Goal: Information Seeking & Learning: Find specific fact

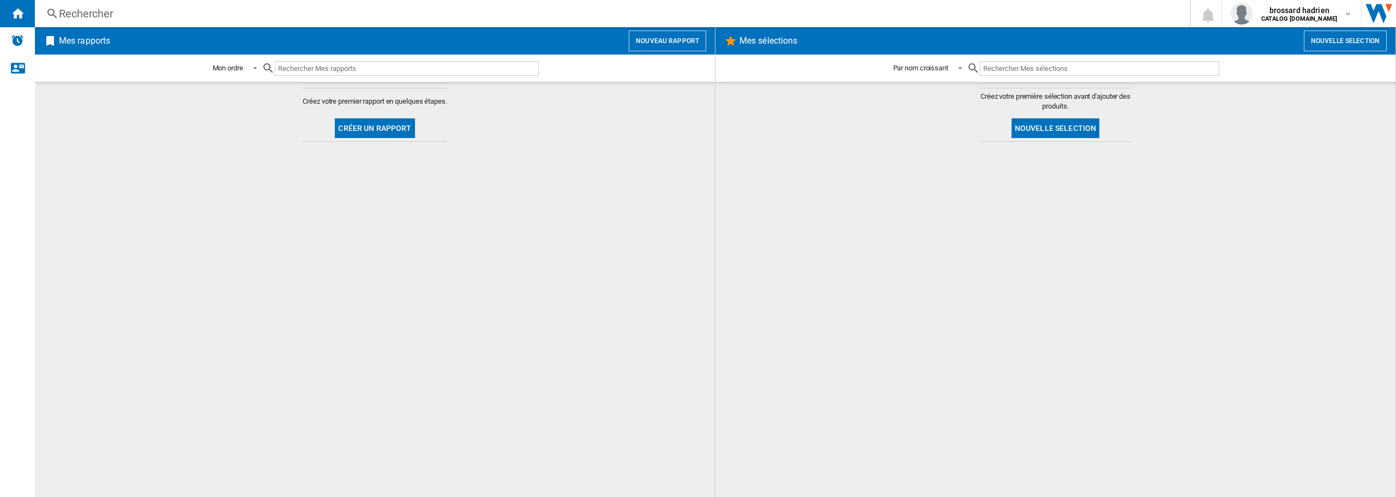
click at [116, 14] on div "Rechercher" at bounding box center [610, 13] width 1103 height 15
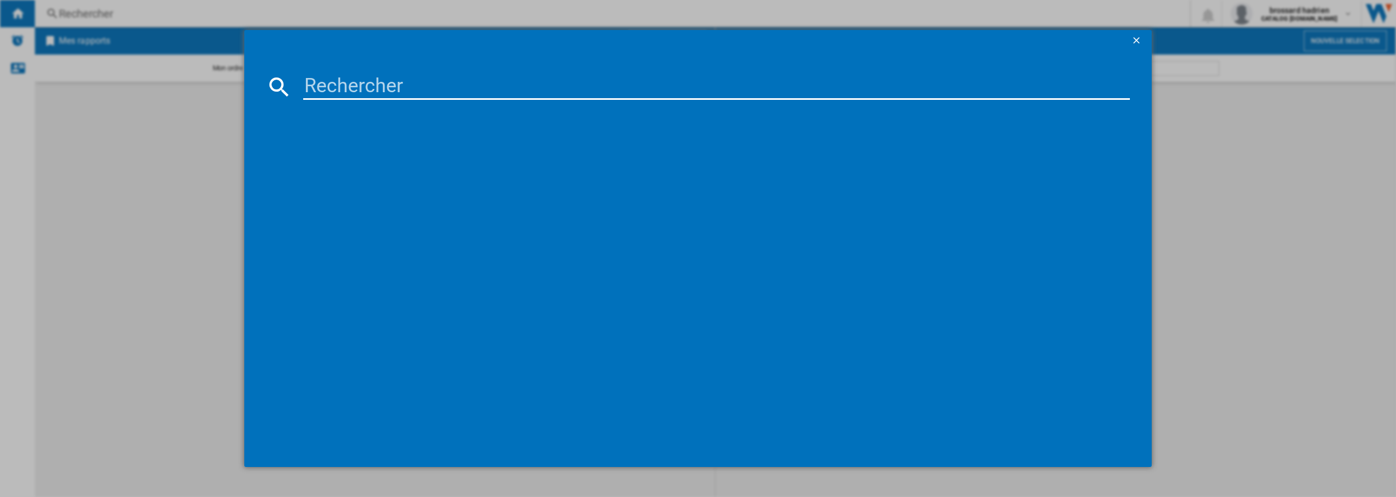
click at [365, 82] on input at bounding box center [716, 87] width 827 height 26
click at [377, 89] on input "55QNED" at bounding box center [716, 87] width 827 height 26
type input "55QNED85T"
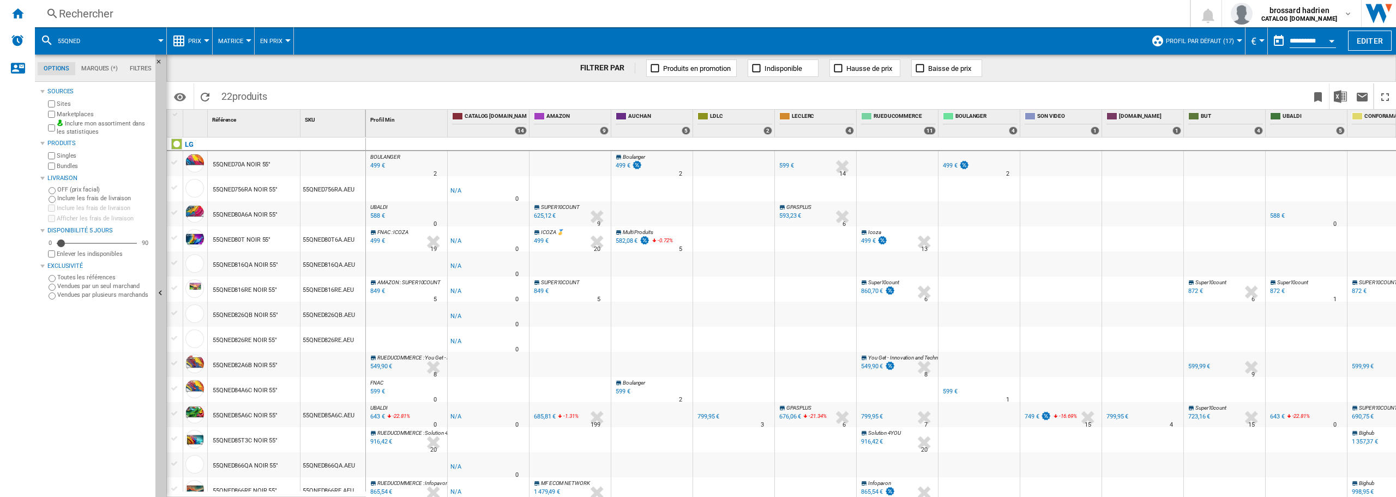
click at [119, 13] on div "Rechercher" at bounding box center [610, 13] width 1103 height 15
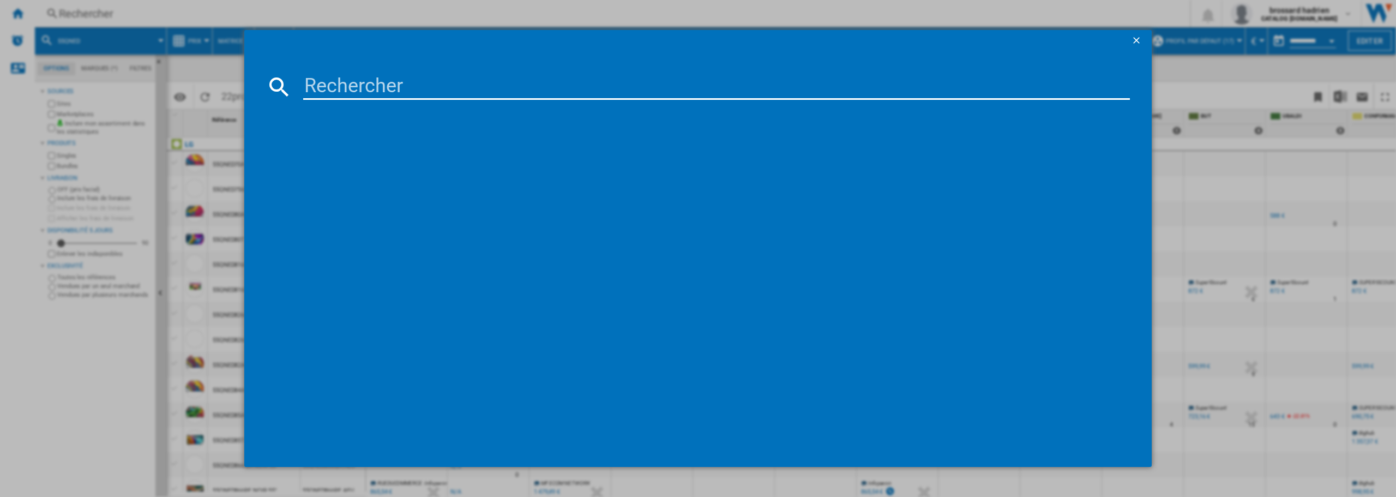
click at [331, 88] on input at bounding box center [716, 87] width 827 height 26
type input "55QNED85T"
click at [371, 158] on div "LG 55QNED85T3C NOIR 55"" at bounding box center [706, 157] width 816 height 11
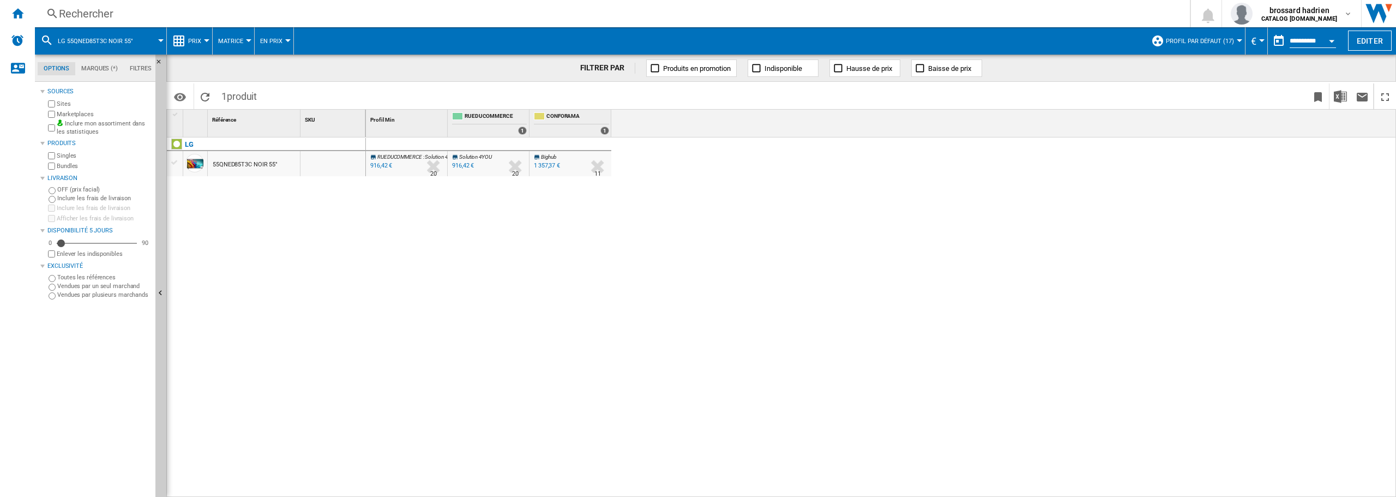
click at [91, 10] on div "Rechercher" at bounding box center [610, 13] width 1103 height 15
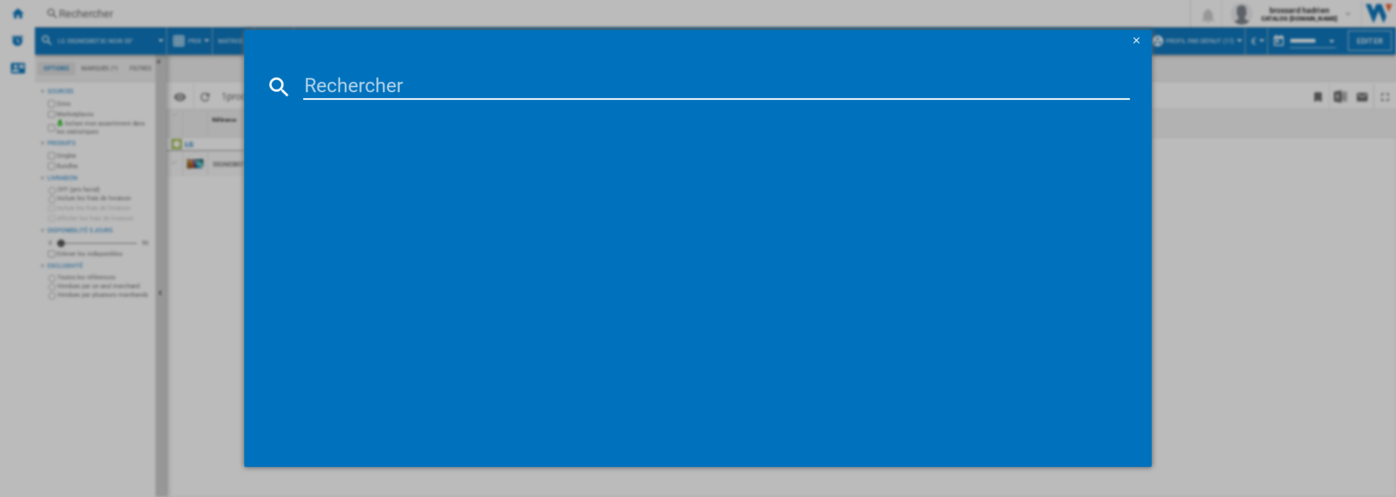
click at [354, 82] on input at bounding box center [716, 87] width 827 height 26
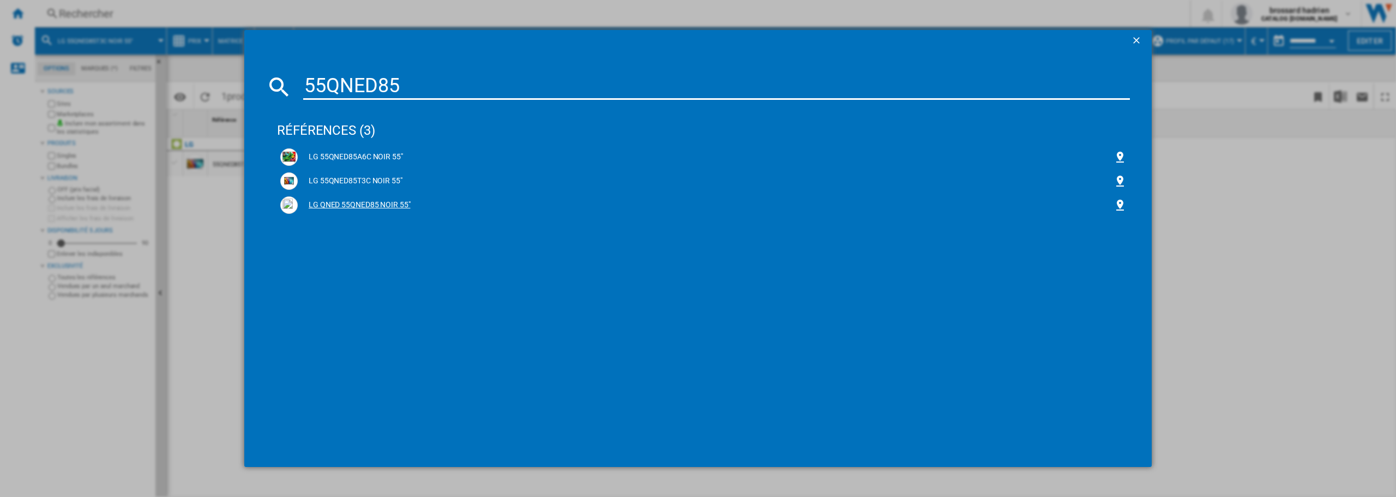
type input "55QNED85"
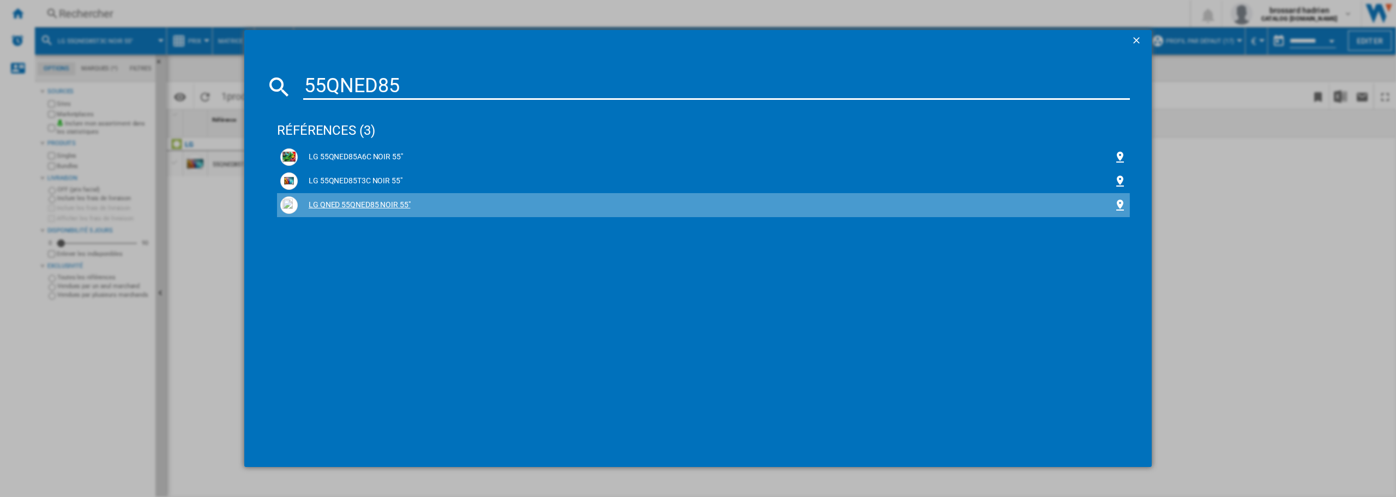
click at [349, 206] on div "LG QNED 55QNED85 NOIR 55"" at bounding box center [706, 205] width 816 height 11
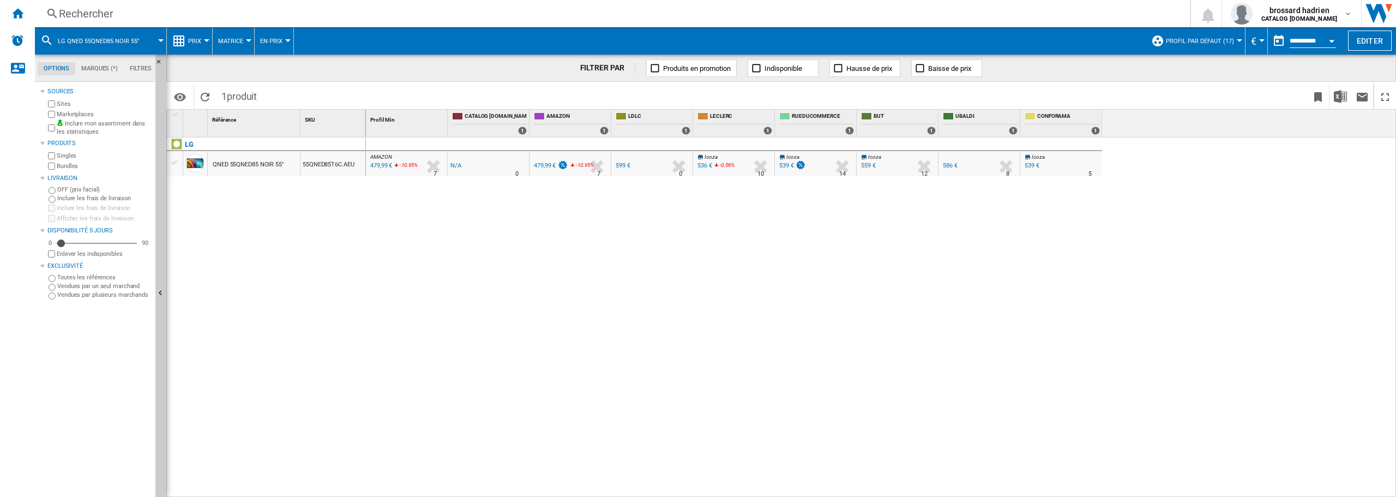
click at [376, 164] on div "479,99 €" at bounding box center [380, 165] width 23 height 11
